Goal: Task Accomplishment & Management: Use online tool/utility

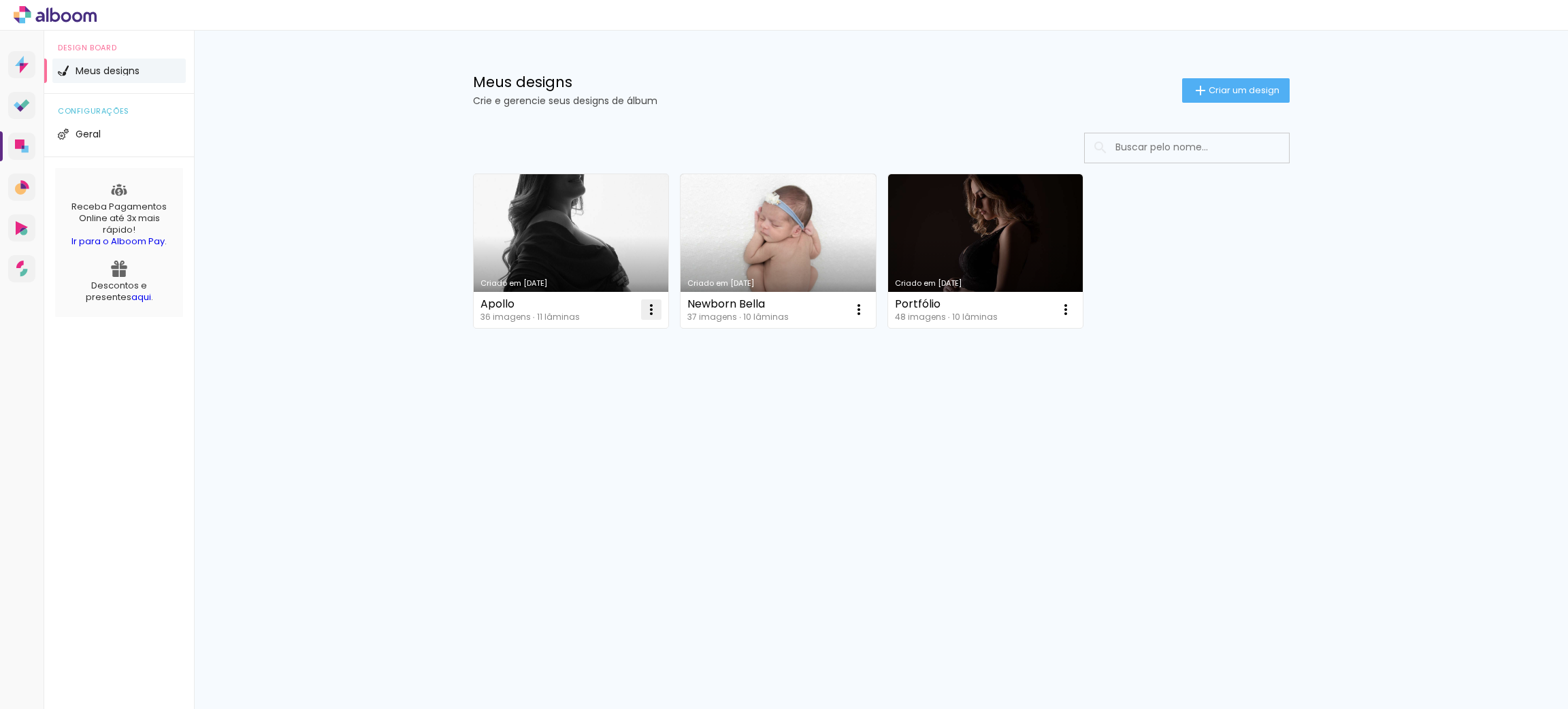
click at [652, 306] on iron-icon at bounding box center [651, 309] width 16 height 16
click at [602, 333] on paper-item "Abrir" at bounding box center [597, 341] width 136 height 28
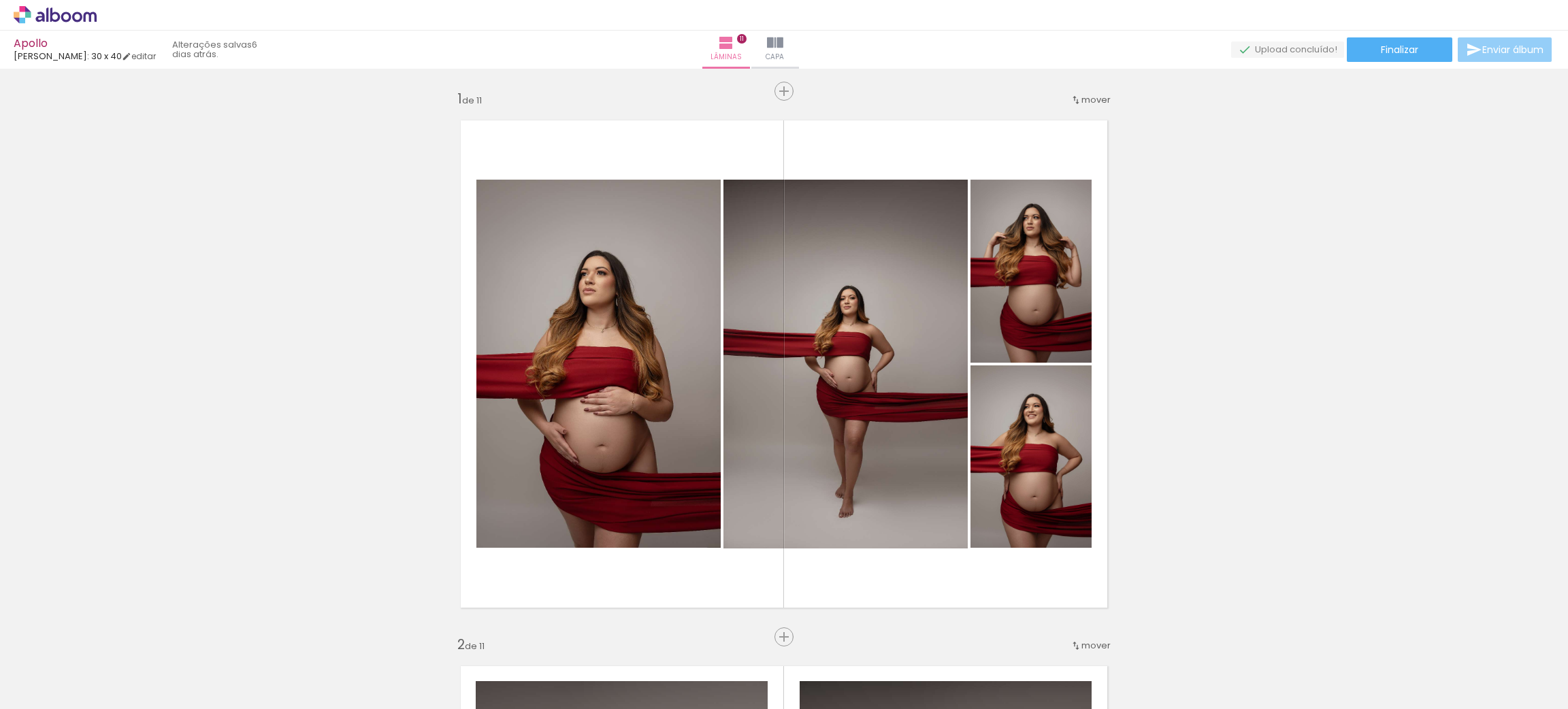
click at [1482, 53] on span "Enviar álbum" at bounding box center [1512, 49] width 61 height 9
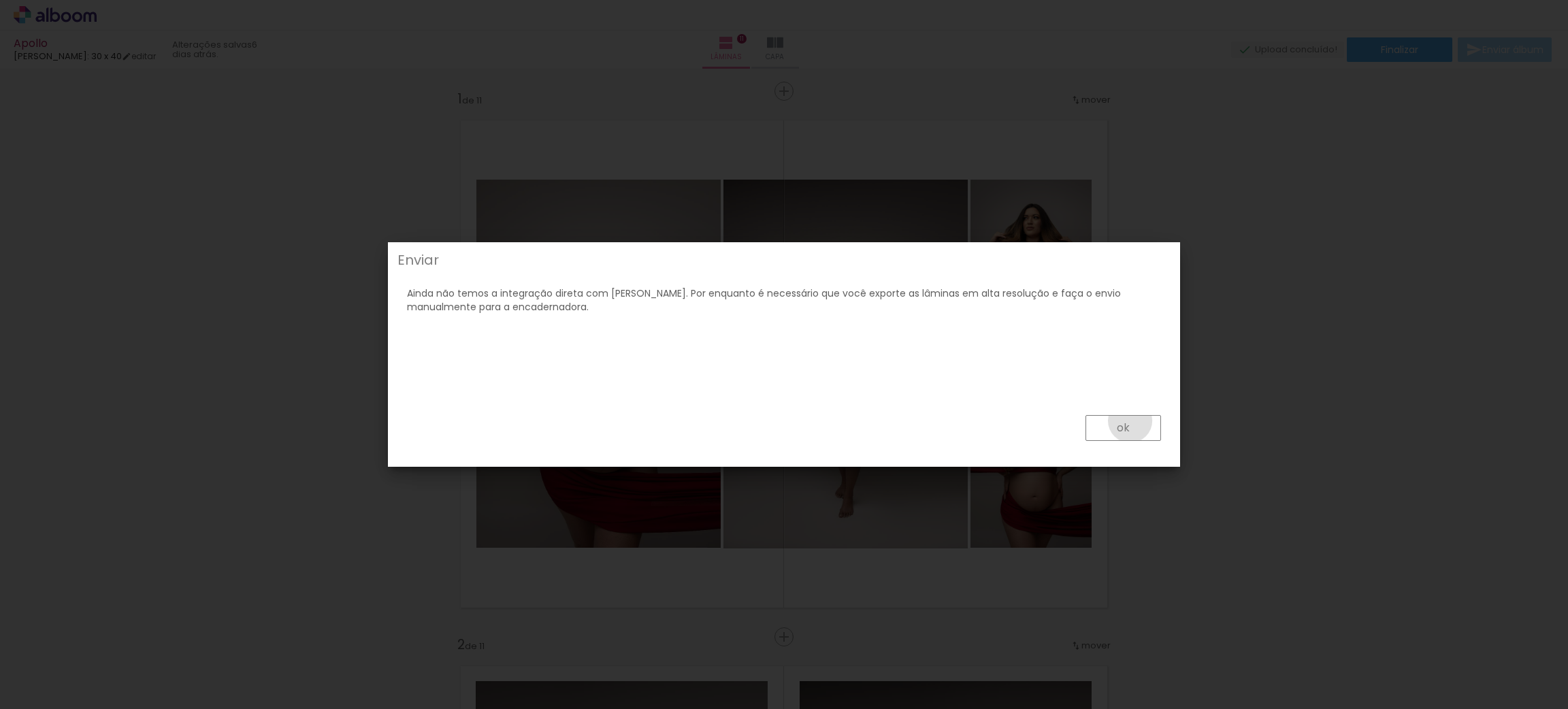
drag, startPoint x: 1132, startPoint y: 420, endPoint x: 1297, endPoint y: 283, distance: 214.5
click at [1129, 419] on paper-button "ok" at bounding box center [1123, 428] width 76 height 26
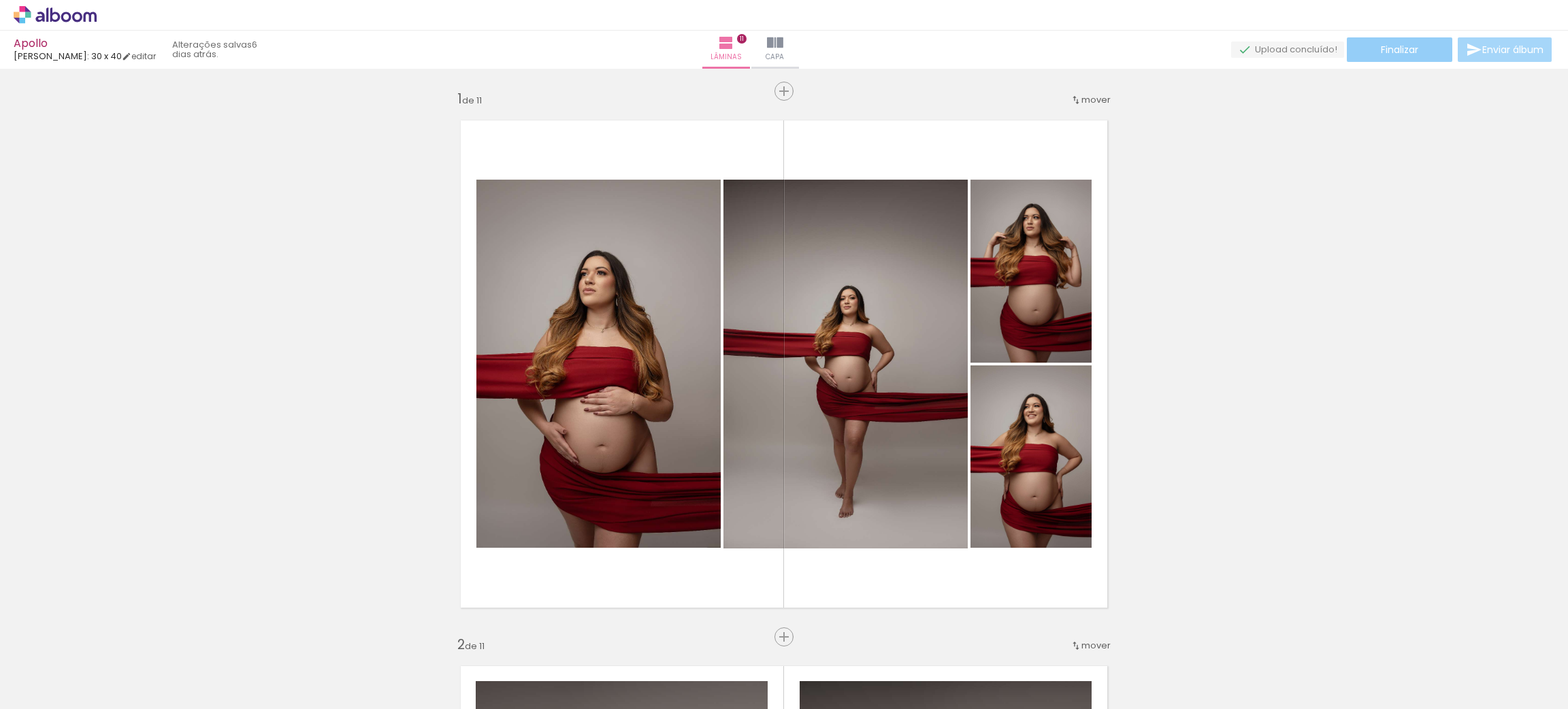
click at [1410, 54] on span "Finalizar" at bounding box center [1399, 49] width 37 height 9
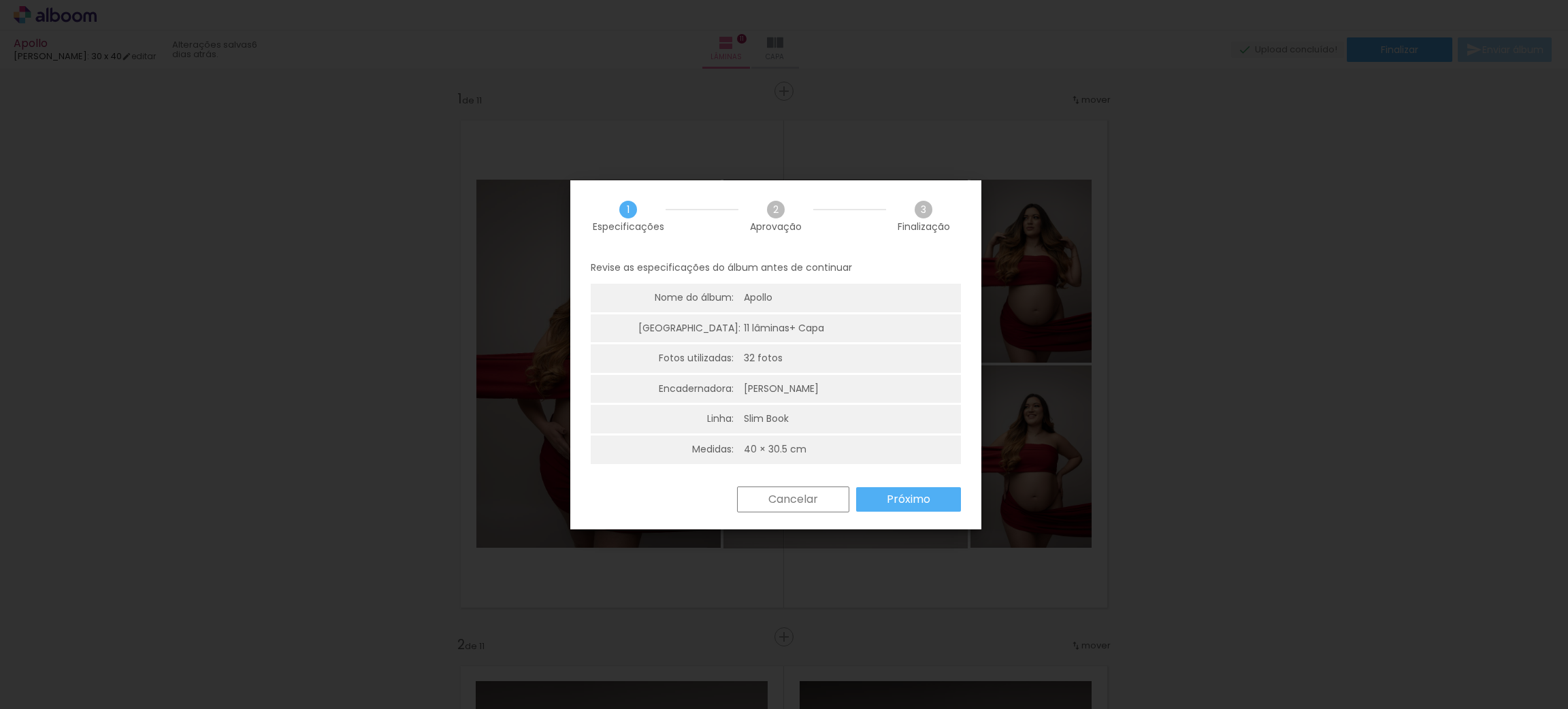
click at [0, 0] on slot "Próximo" at bounding box center [0, 0] width 0 height 0
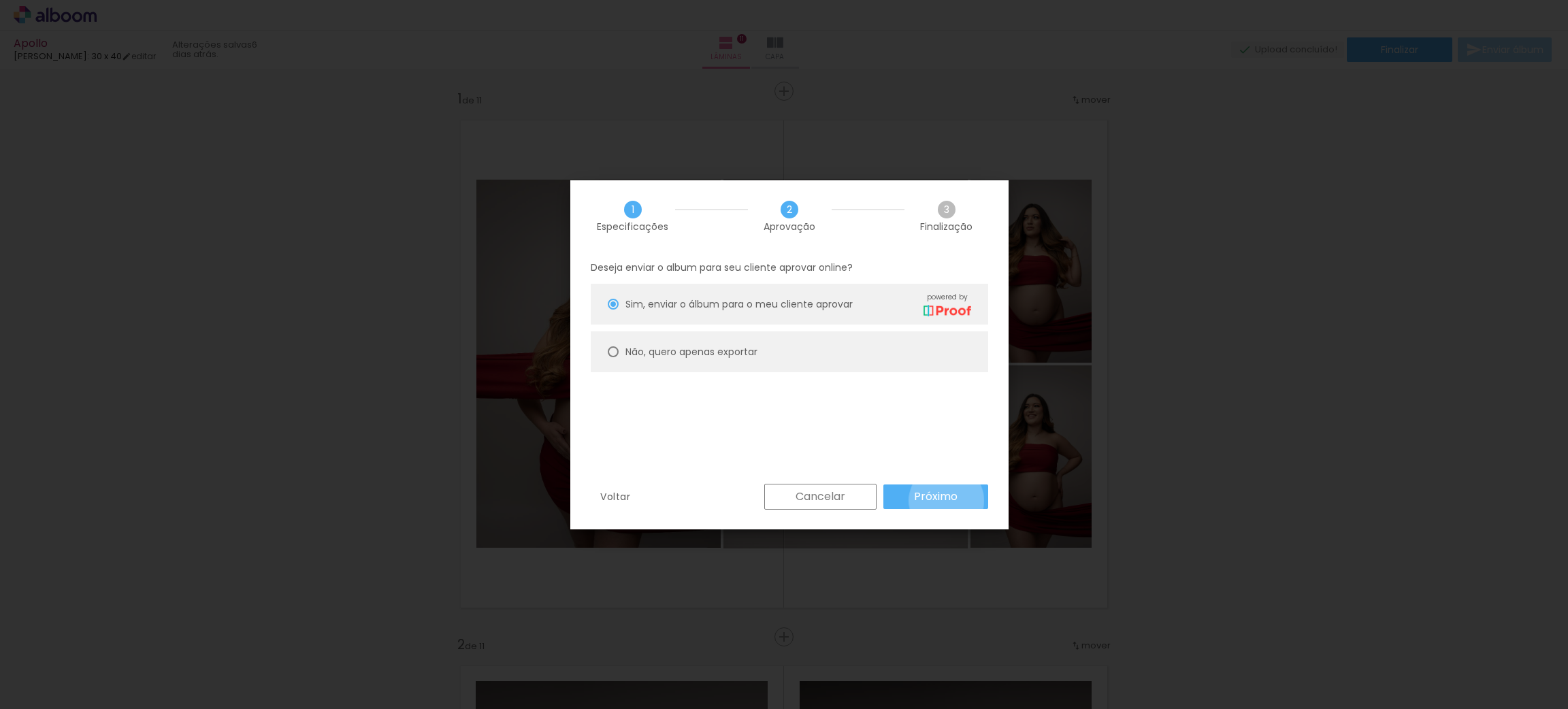
click at [0, 0] on slot "Próximo" at bounding box center [0, 0] width 0 height 0
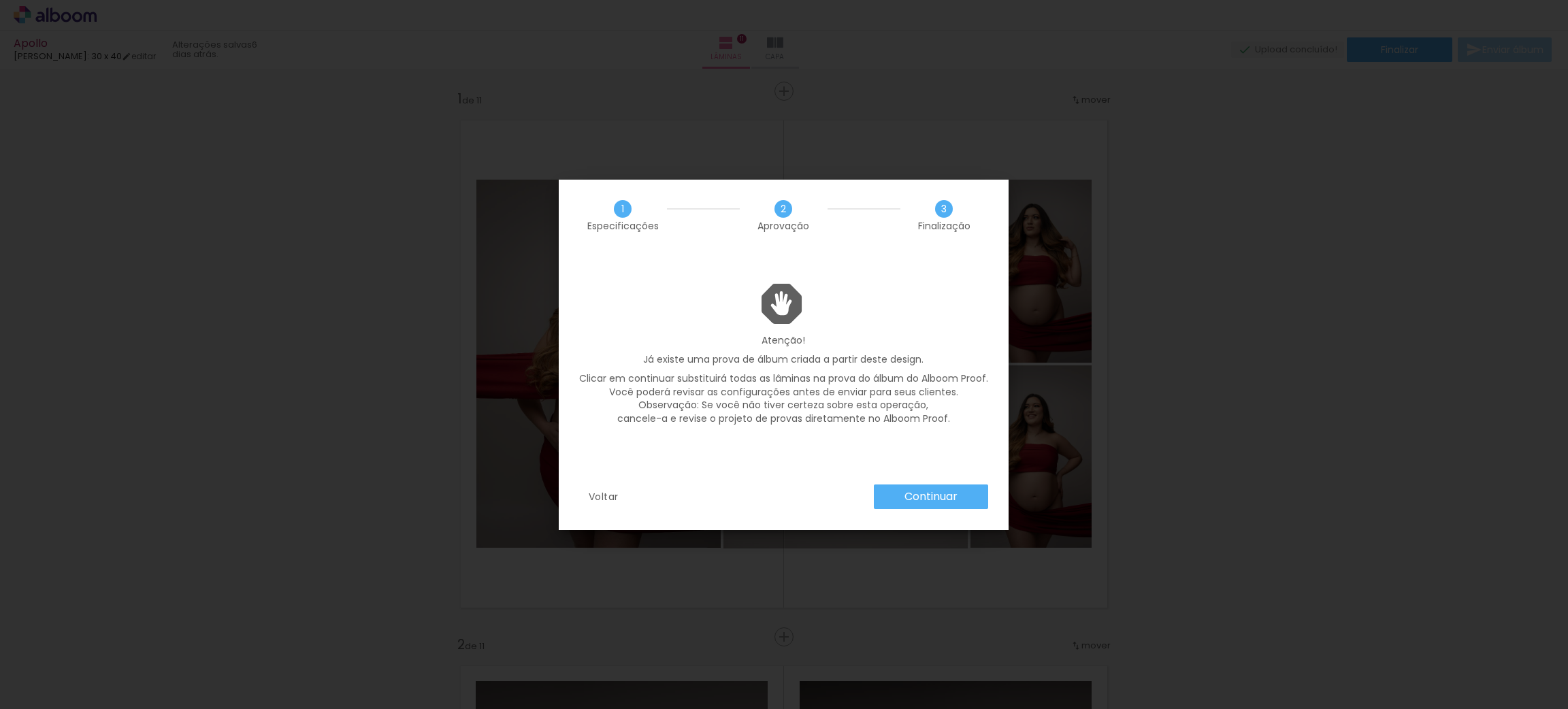
click at [0, 0] on slot "Continuar" at bounding box center [0, 0] width 0 height 0
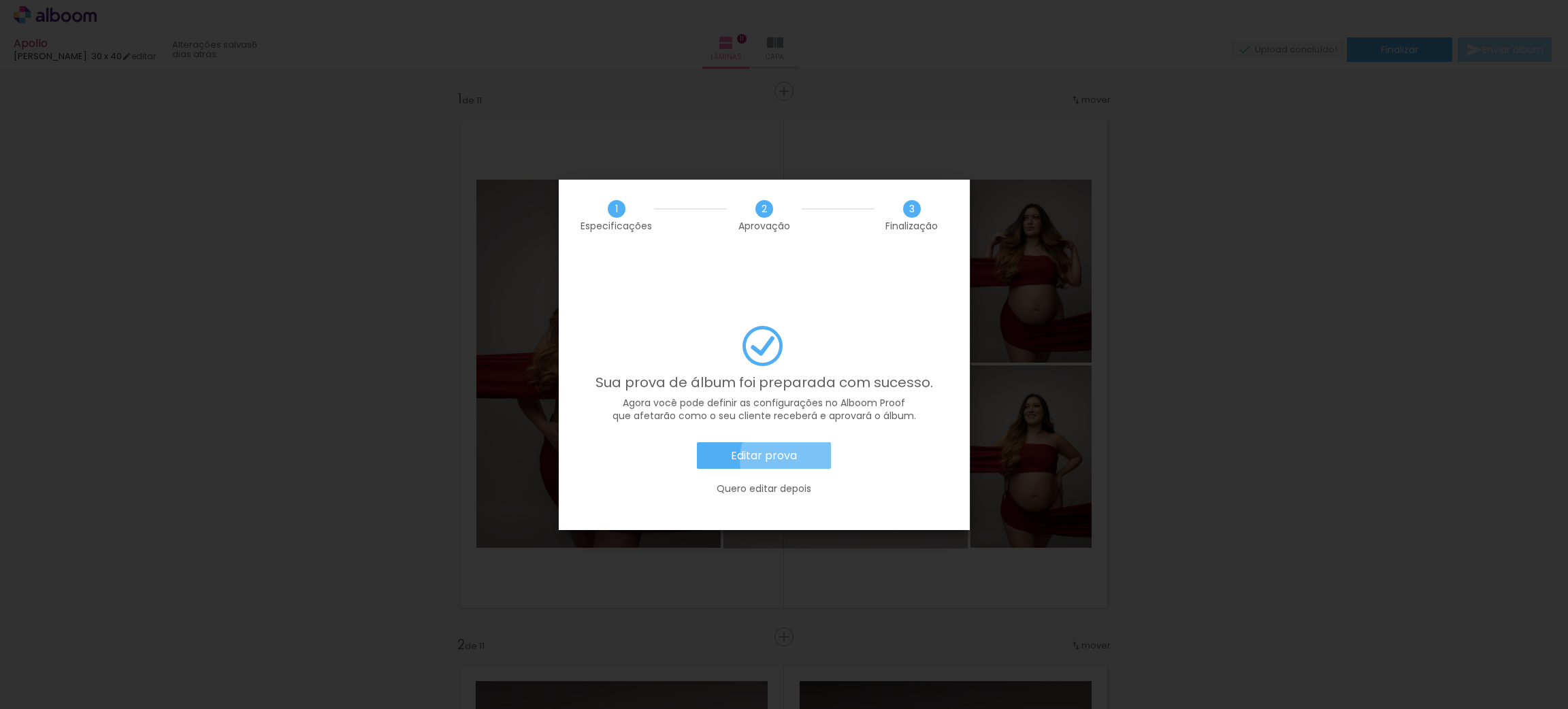
click at [0, 0] on slot "Editar prova" at bounding box center [0, 0] width 0 height 0
